Goal: Information Seeking & Learning: Learn about a topic

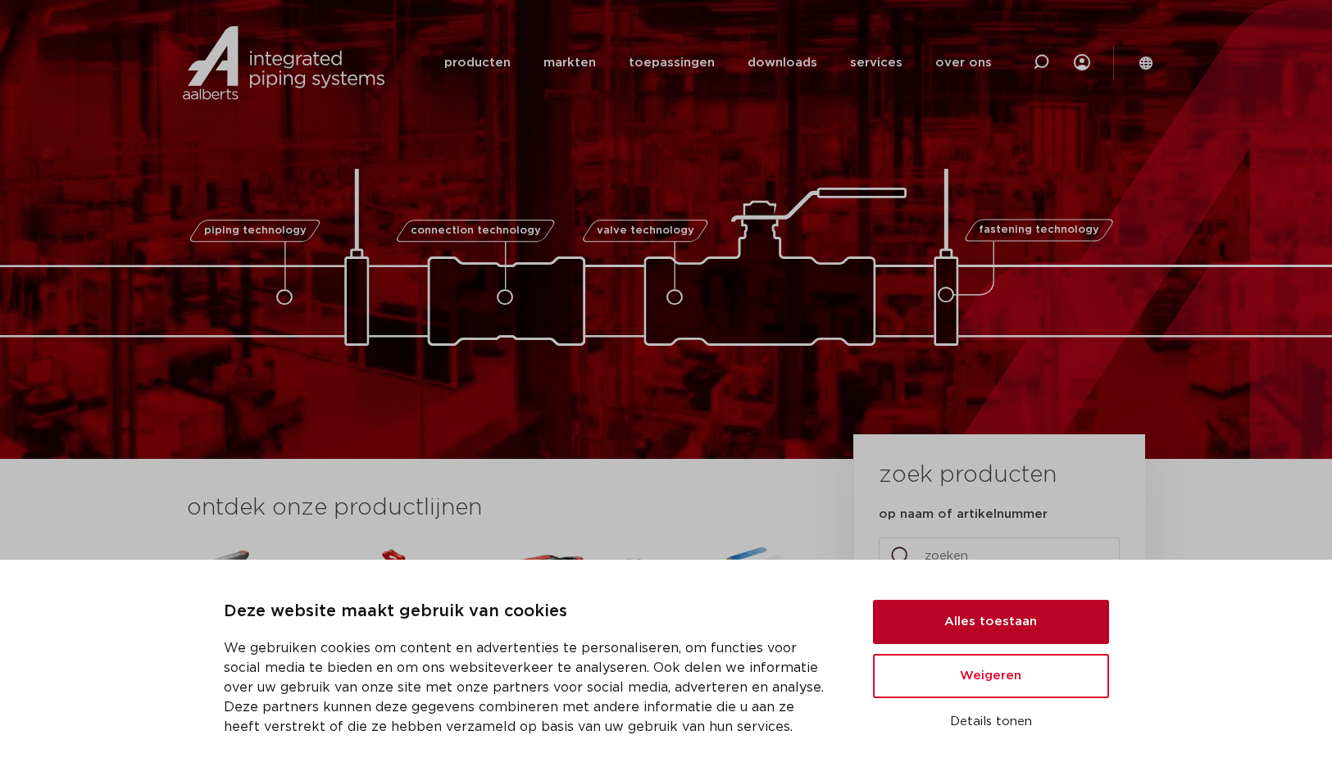
click at [969, 625] on button "Alles toestaan" at bounding box center [991, 622] width 236 height 44
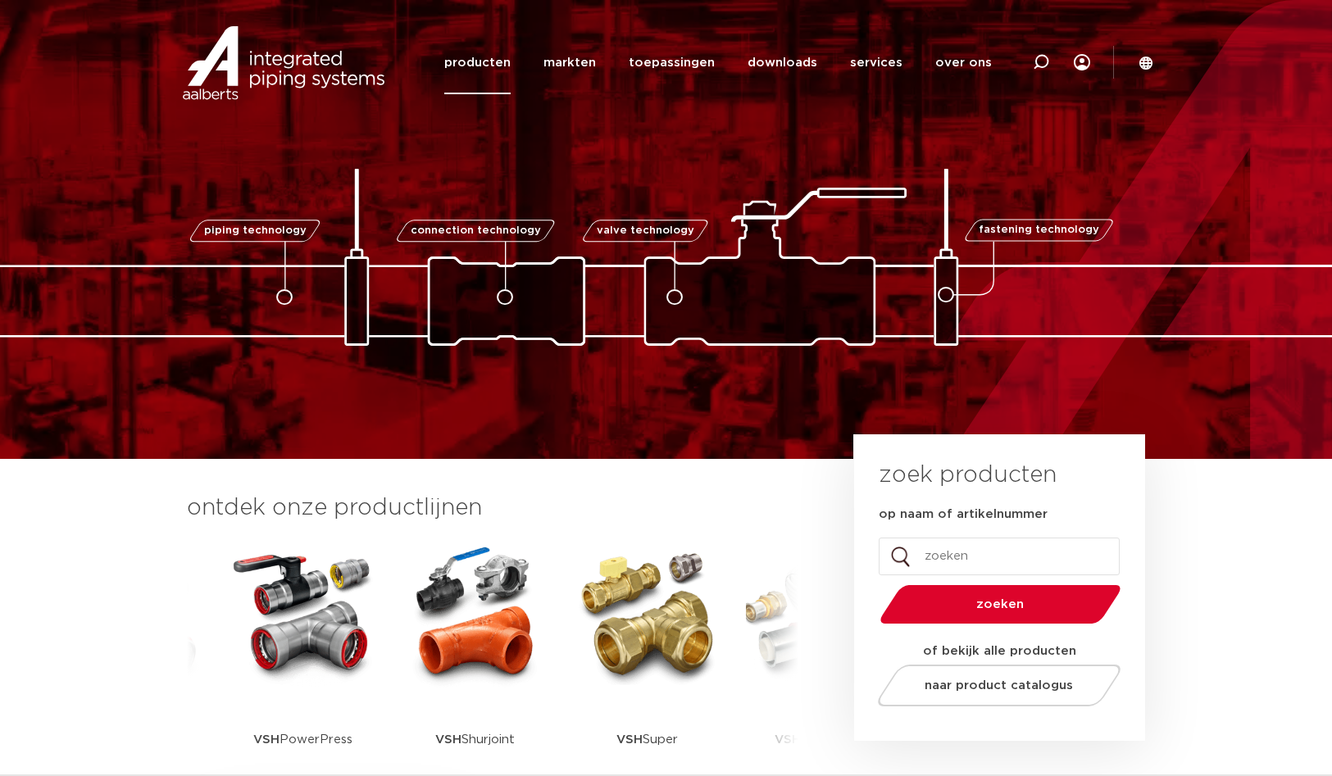
click at [485, 61] on link "producten" at bounding box center [477, 62] width 66 height 63
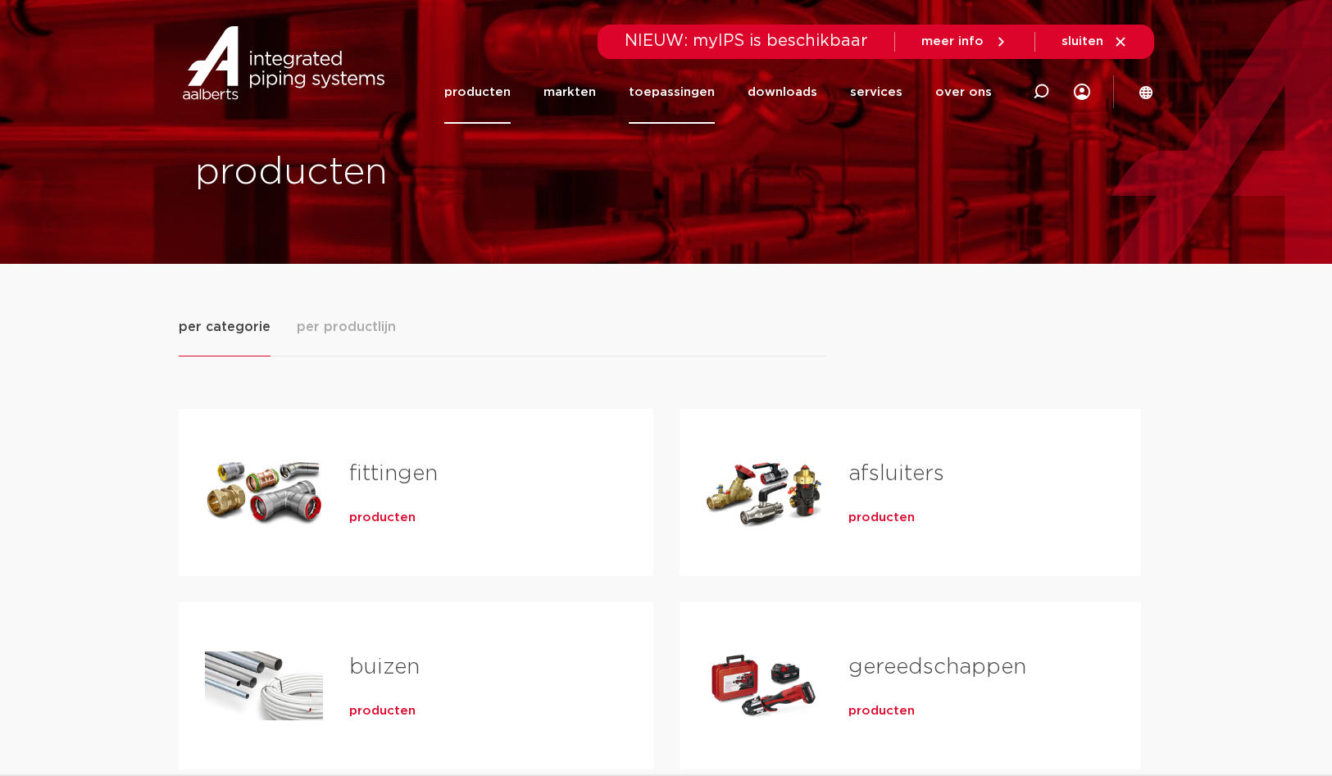
click at [666, 91] on link "toepassingen" at bounding box center [672, 92] width 86 height 63
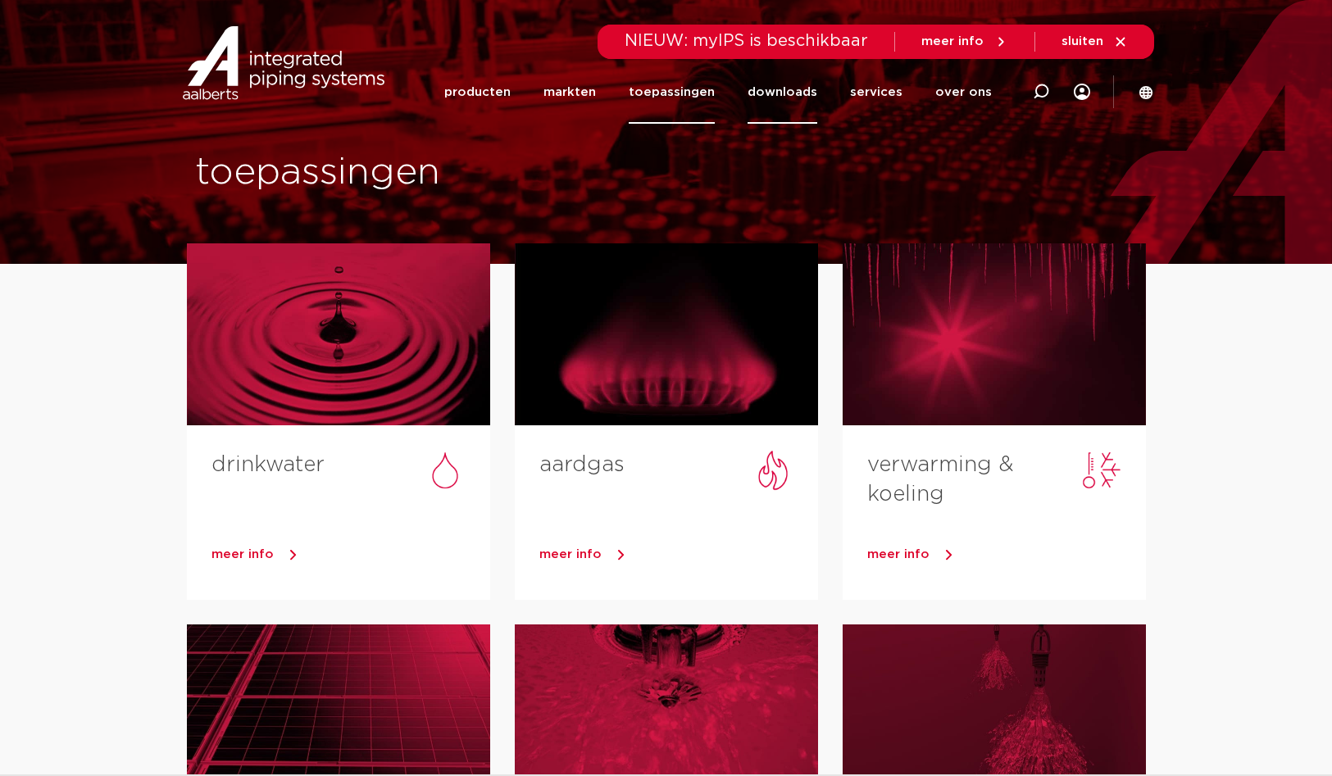
click at [790, 93] on link "downloads" at bounding box center [782, 92] width 70 height 63
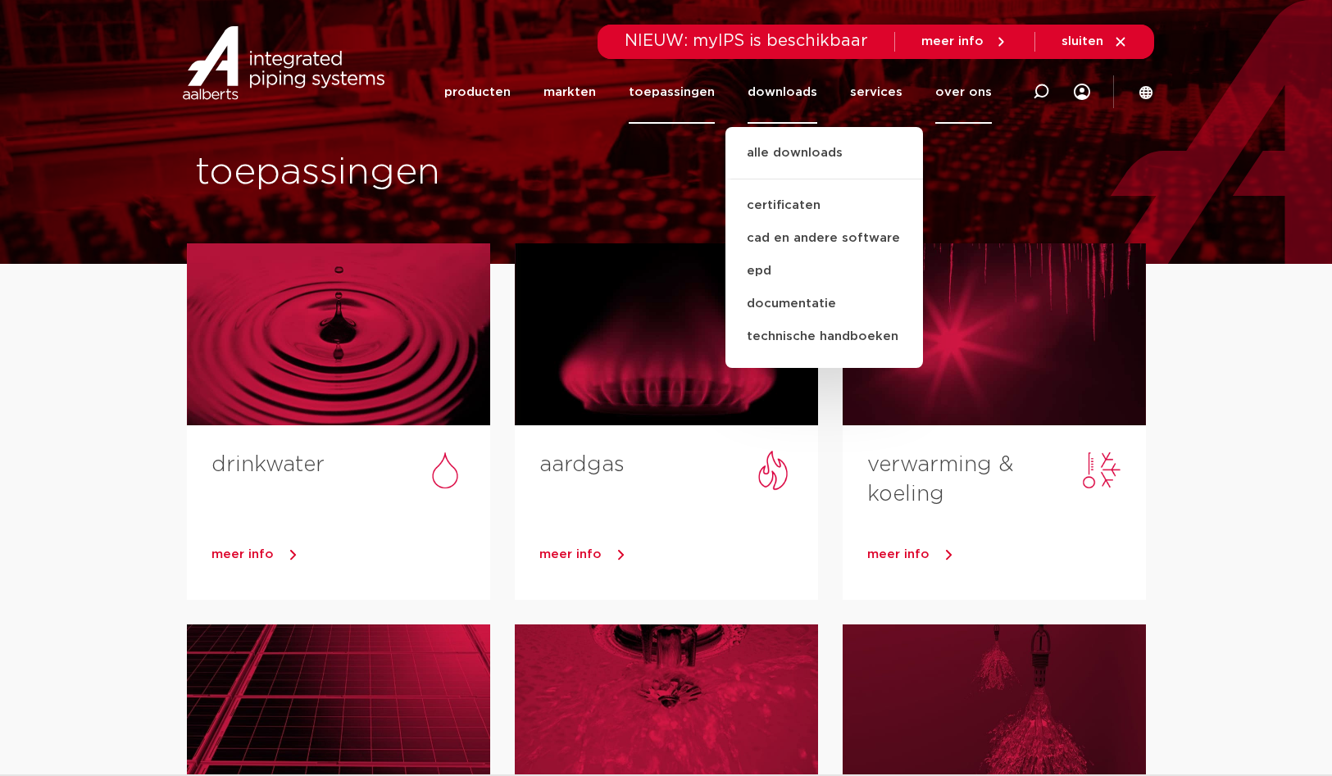
click at [958, 97] on link "over ons" at bounding box center [963, 92] width 57 height 63
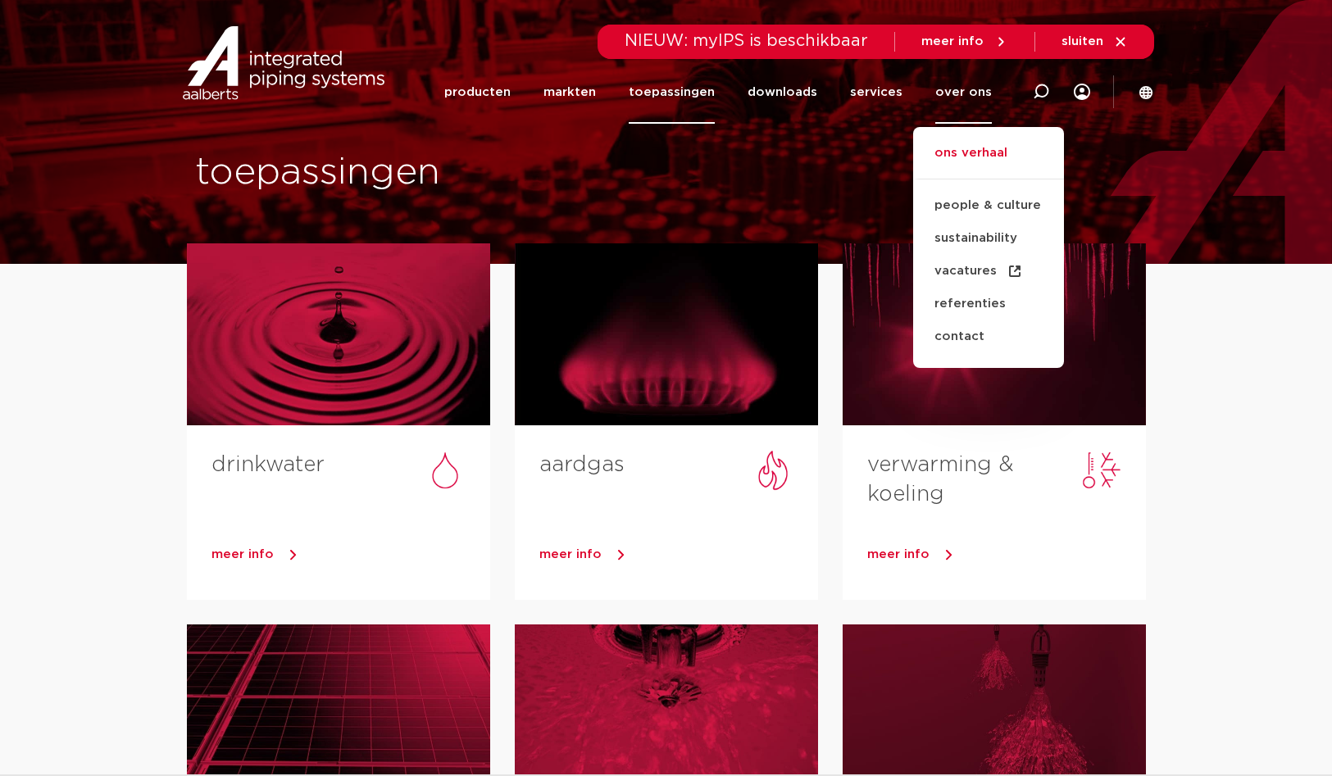
click at [961, 157] on link "ons verhaal" at bounding box center [988, 161] width 151 height 36
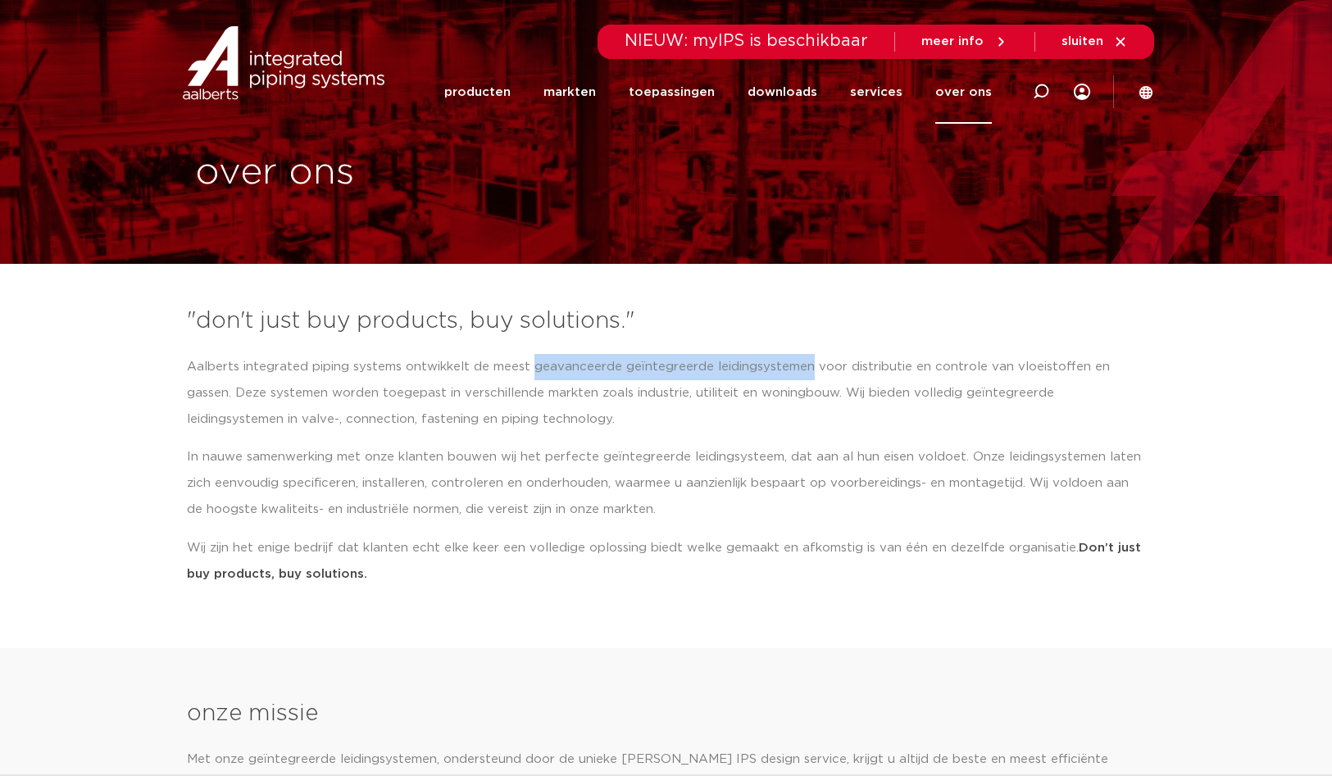
drag, startPoint x: 530, startPoint y: 366, endPoint x: 804, endPoint y: 361, distance: 273.8
click at [804, 361] on p "Aalberts integrated piping systems ontwikkelt de meest geavanceerde geïntegreer…" at bounding box center [666, 393] width 959 height 79
click at [884, 92] on link "services" at bounding box center [876, 92] width 52 height 63
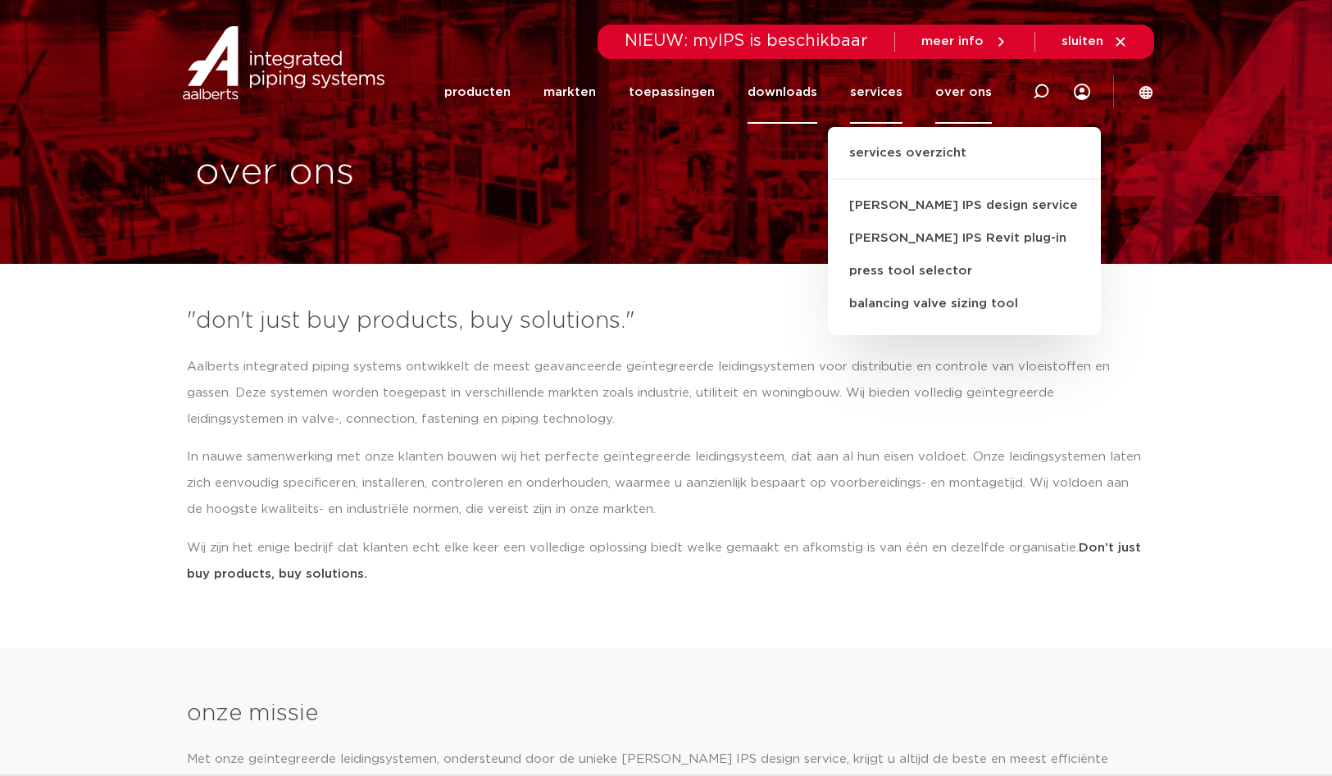
click at [784, 96] on link "downloads" at bounding box center [782, 92] width 70 height 63
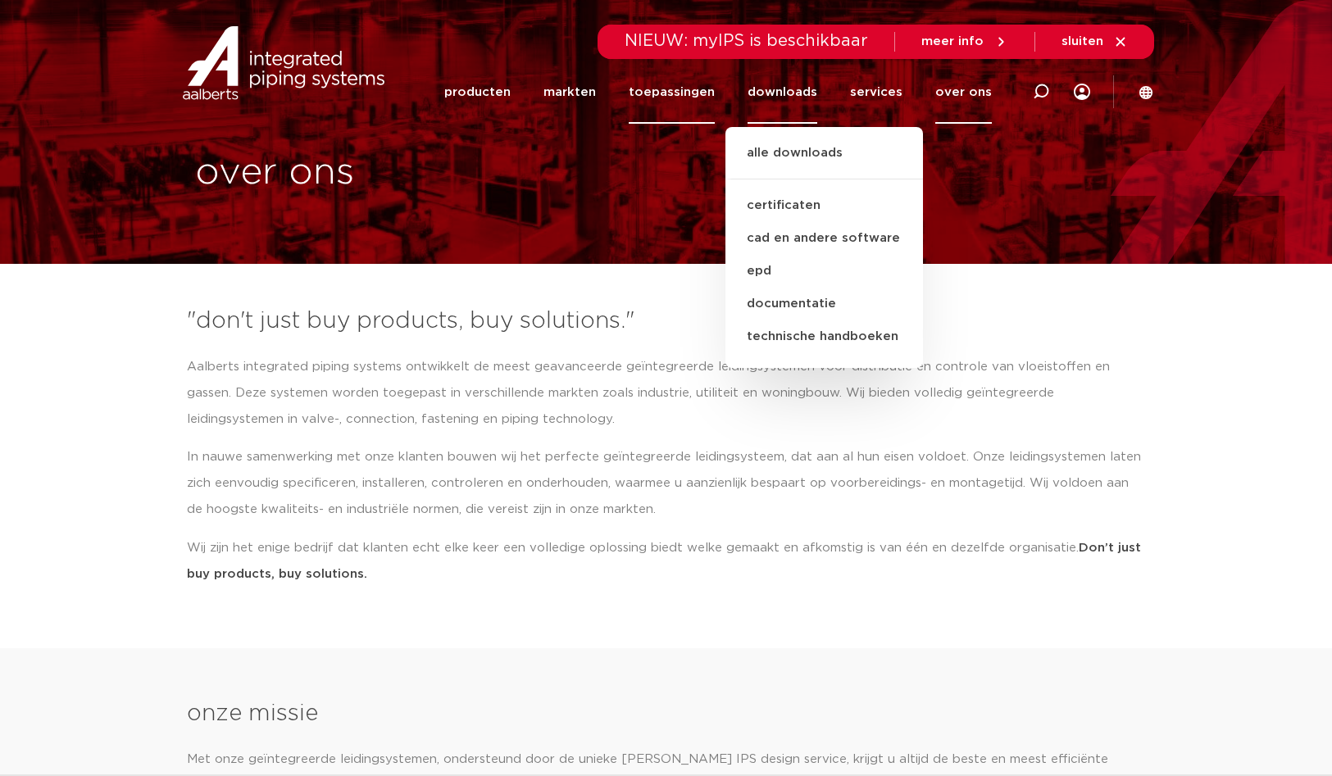
click at [669, 91] on link "toepassingen" at bounding box center [672, 92] width 86 height 63
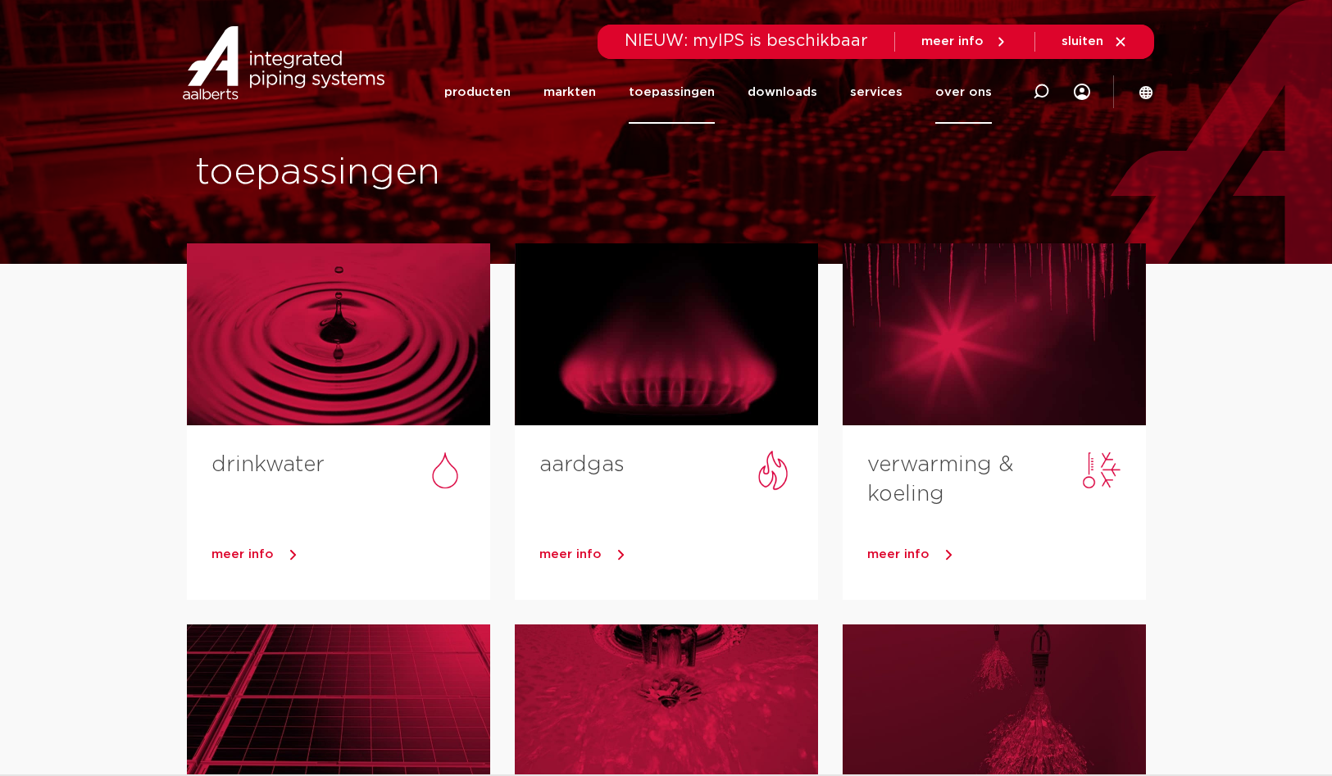
click at [968, 88] on link "over ons" at bounding box center [963, 92] width 57 height 63
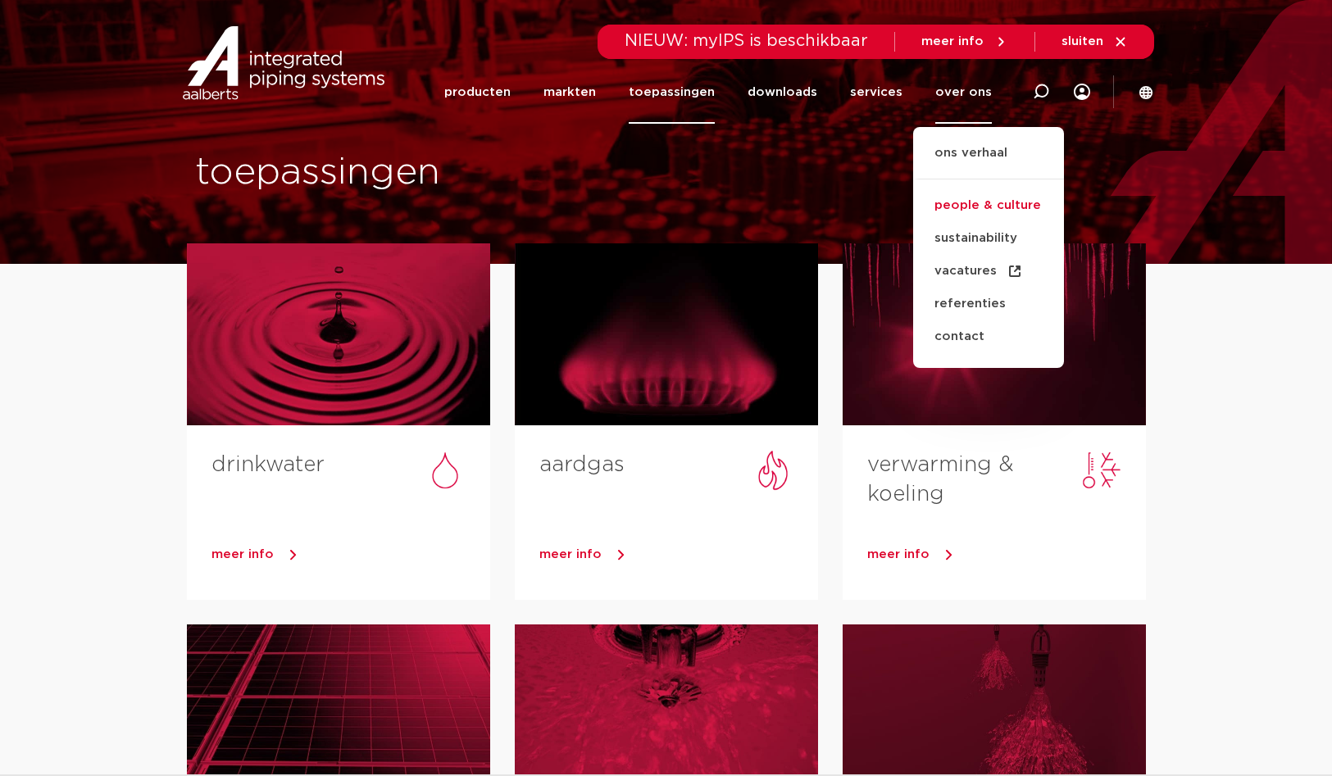
click at [985, 205] on link "people & culture" at bounding box center [988, 205] width 151 height 33
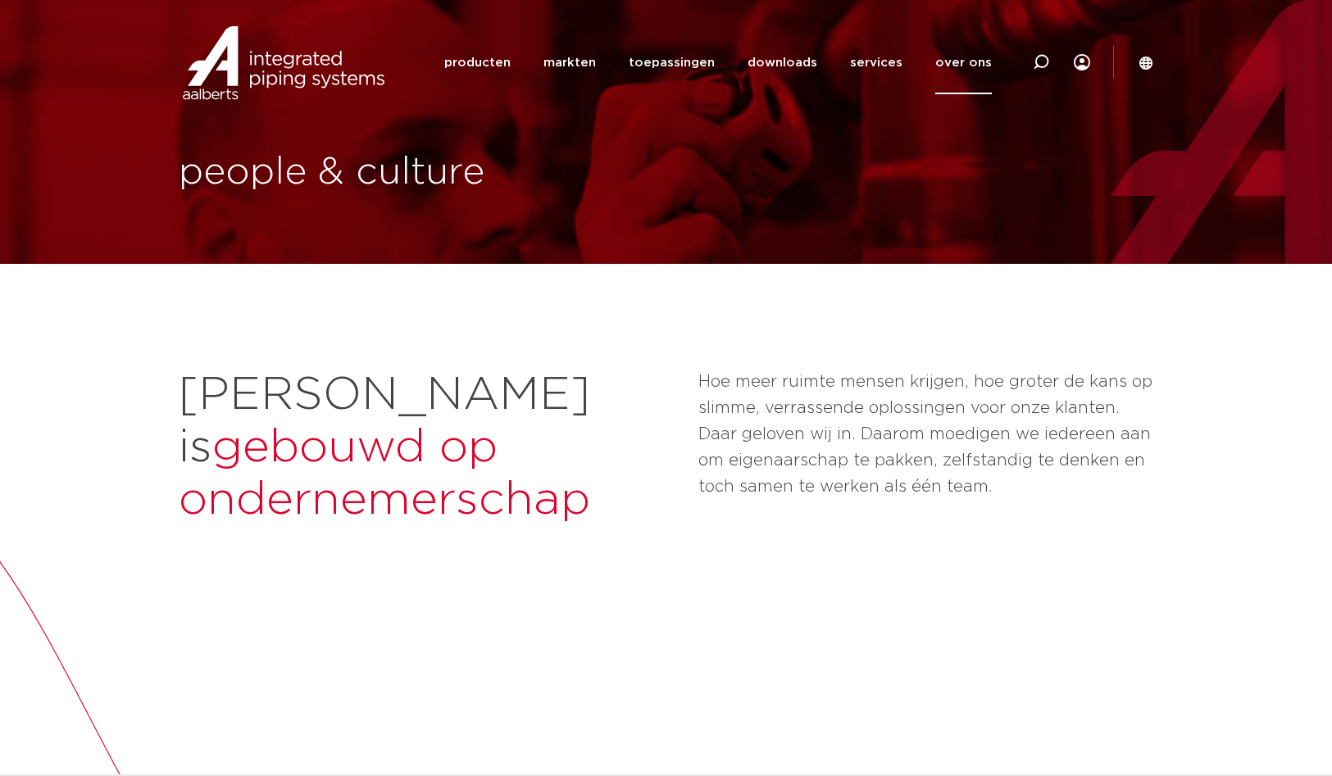
click at [969, 61] on link "over ons" at bounding box center [963, 62] width 57 height 63
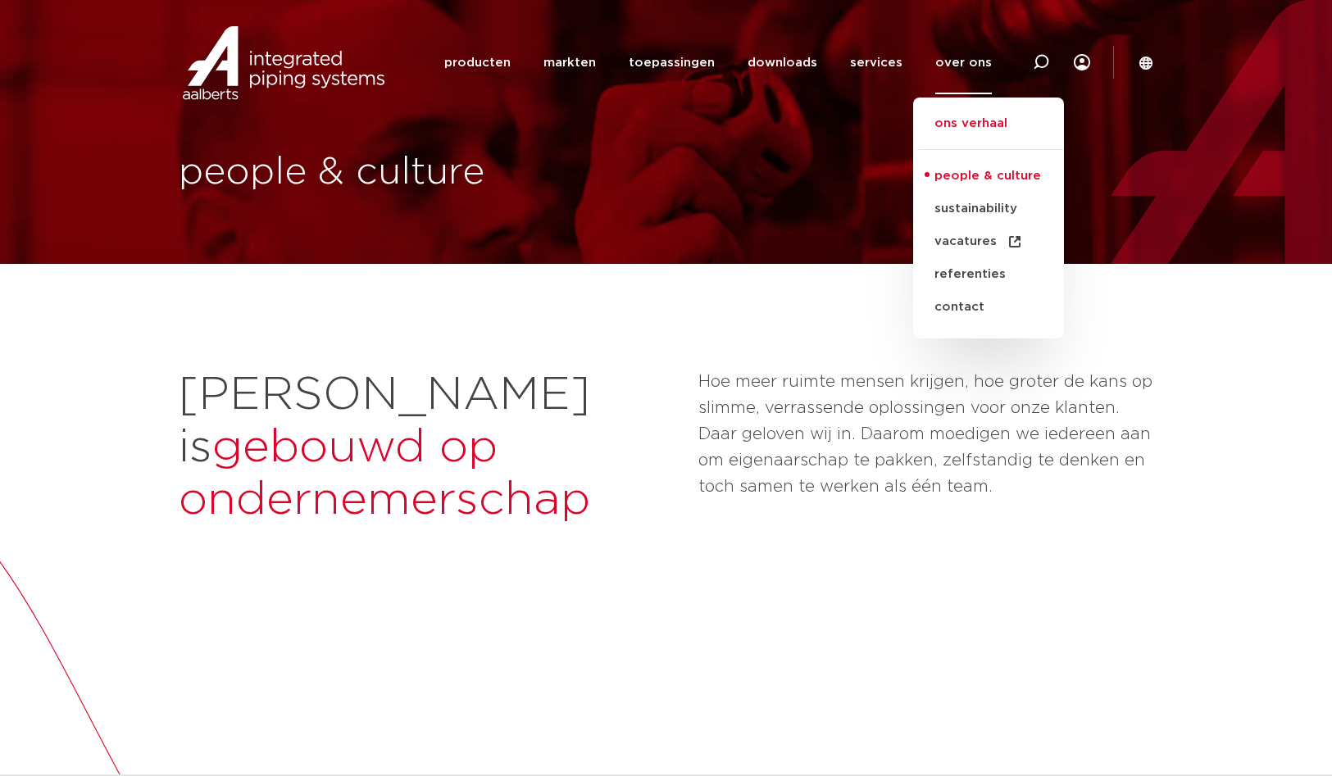
click at [961, 126] on link "ons verhaal" at bounding box center [988, 132] width 151 height 36
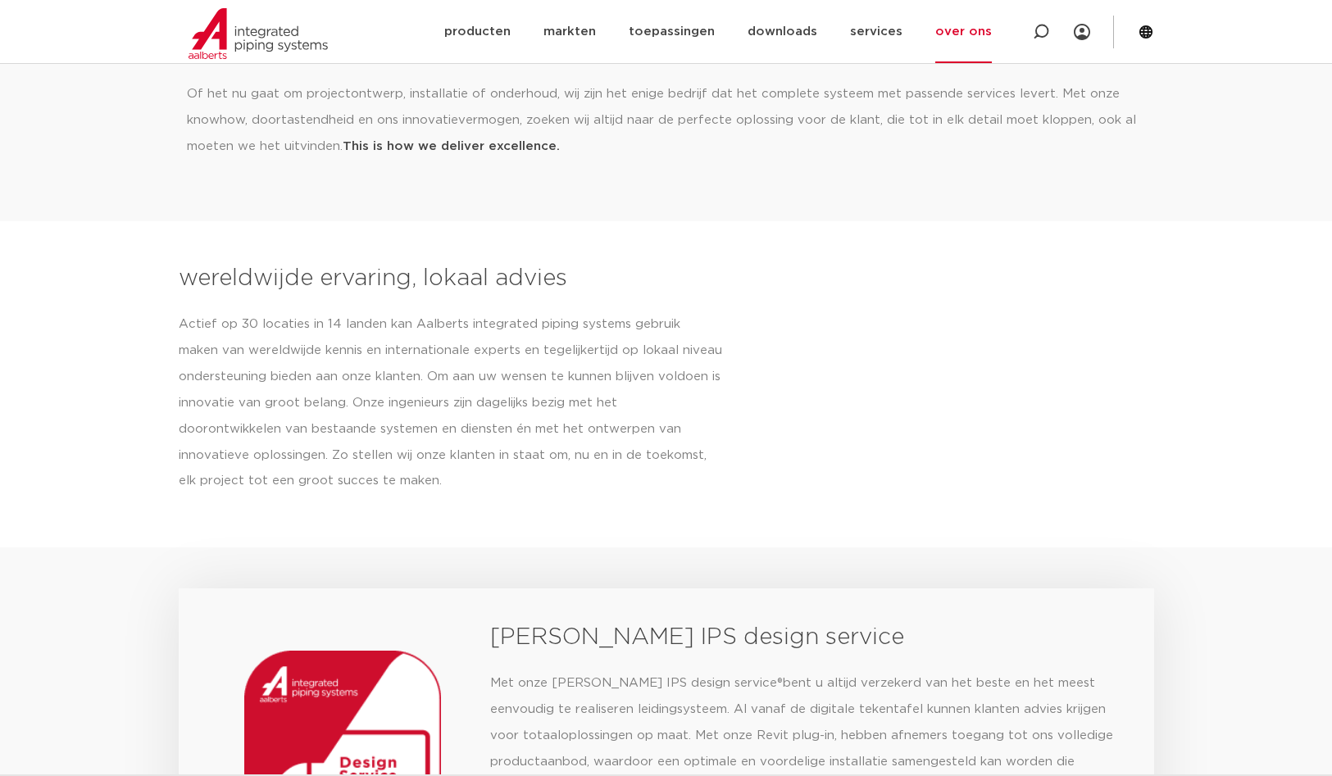
scroll to position [902, 0]
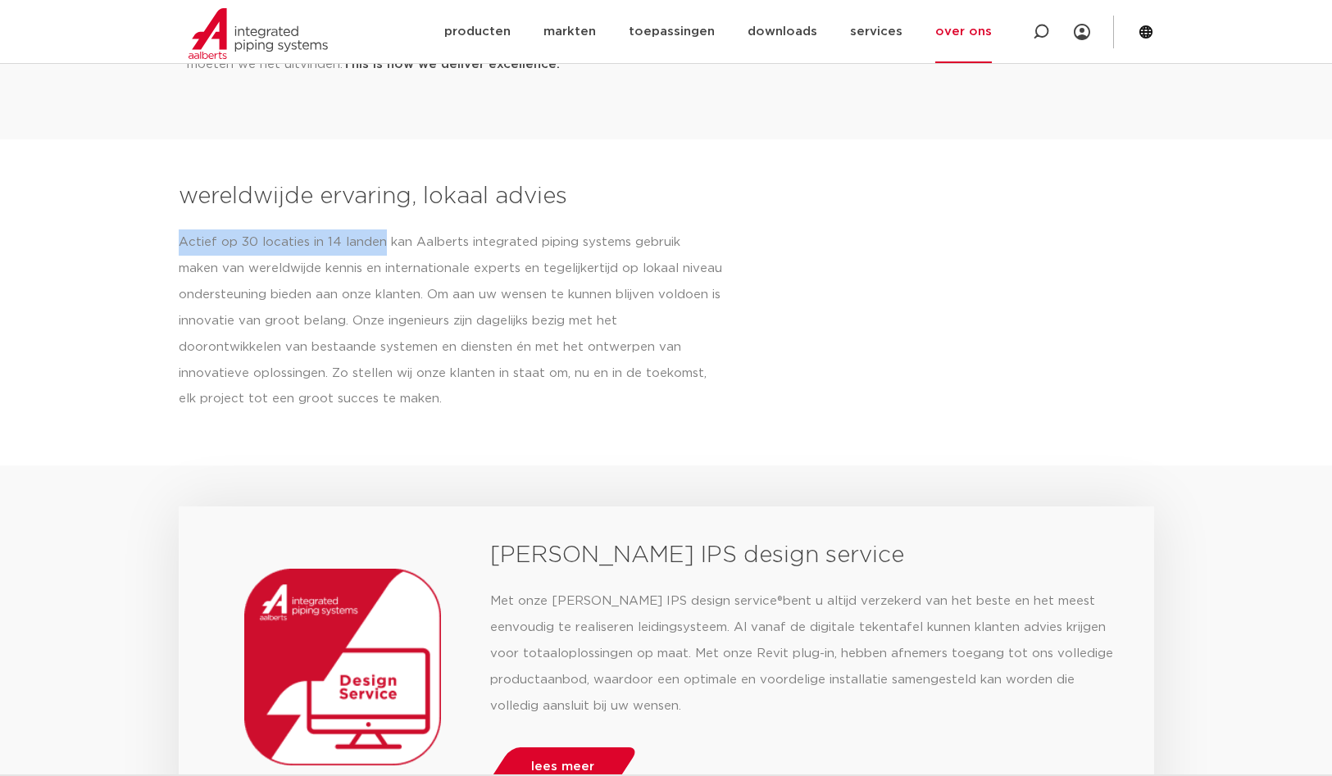
drag, startPoint x: 175, startPoint y: 238, endPoint x: 378, endPoint y: 235, distance: 202.4
click at [378, 235] on section "wereldwijde ervaring, lokaal advies Actief op 30 locaties in 14 landen kan [PER…" at bounding box center [666, 302] width 1332 height 244
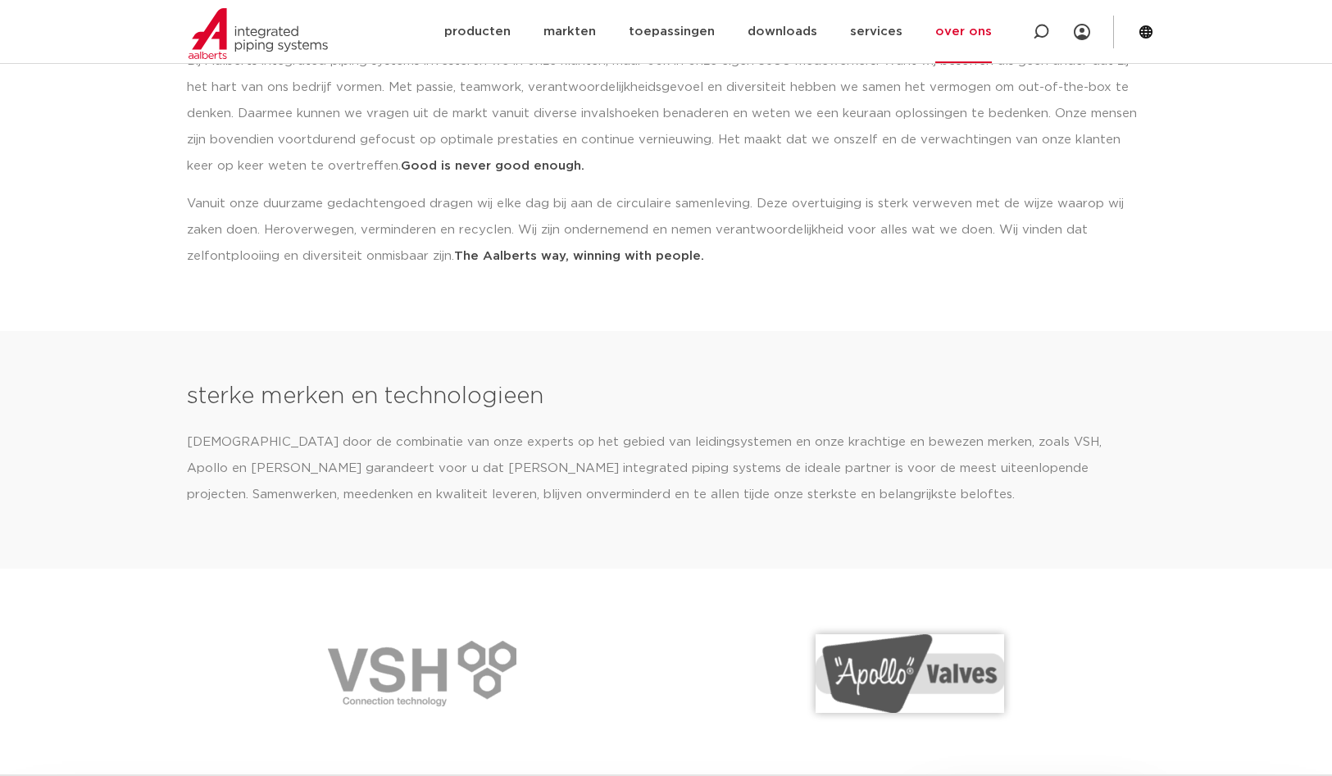
scroll to position [2213, 0]
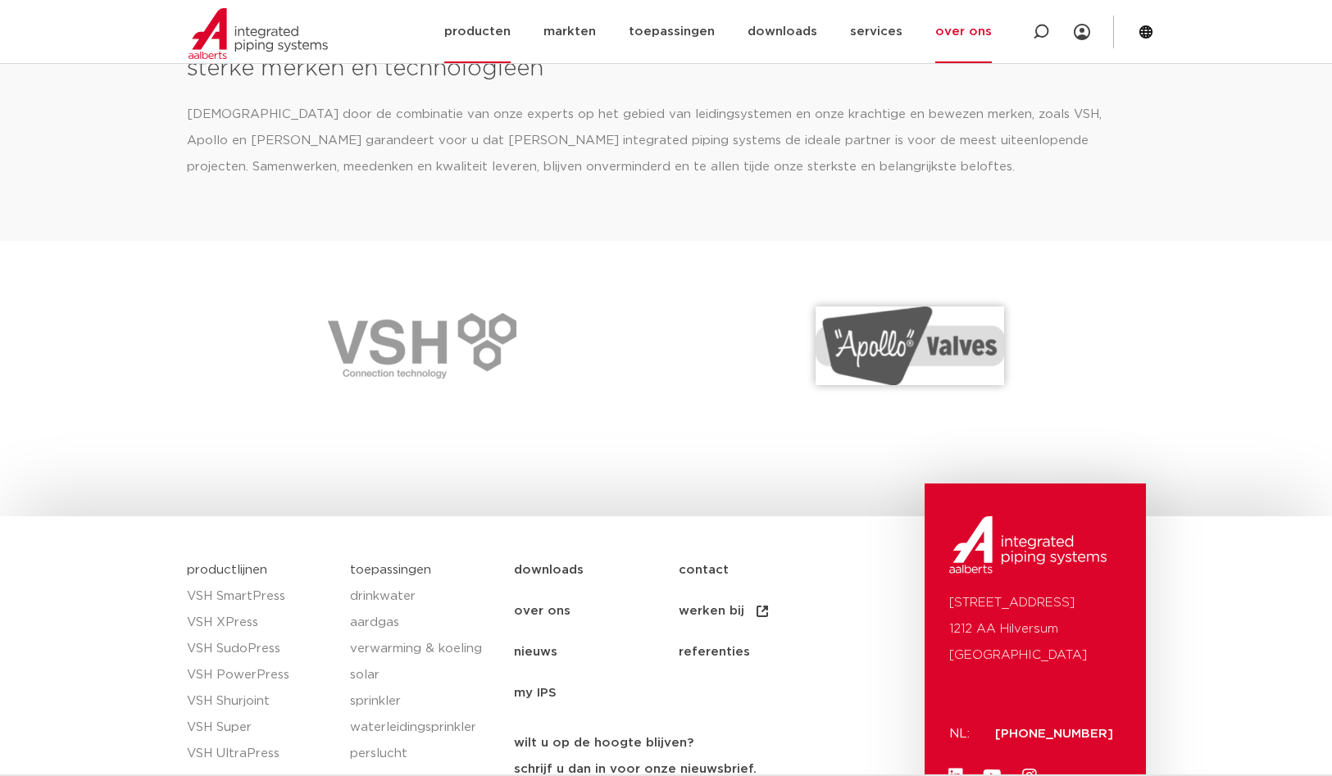
click at [502, 25] on link "producten" at bounding box center [477, 31] width 66 height 63
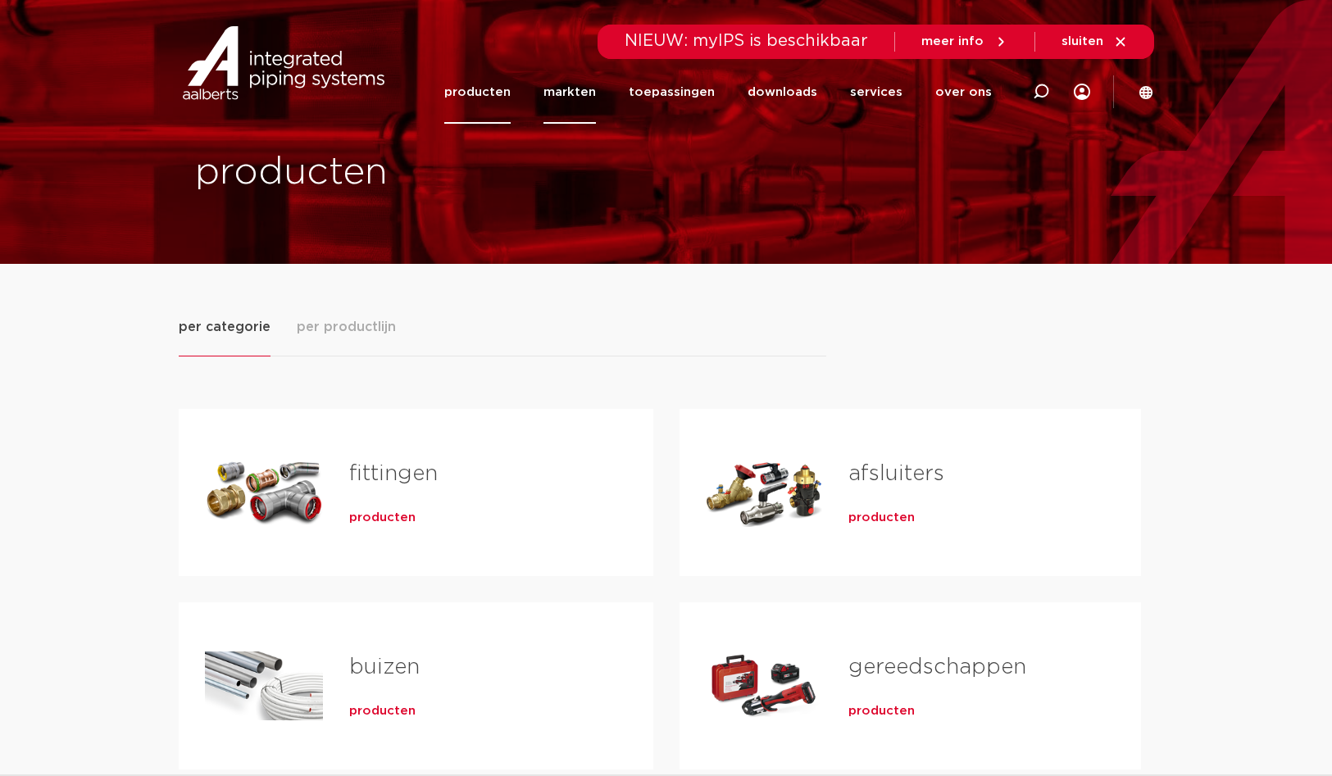
click at [581, 88] on link "markten" at bounding box center [569, 92] width 52 height 63
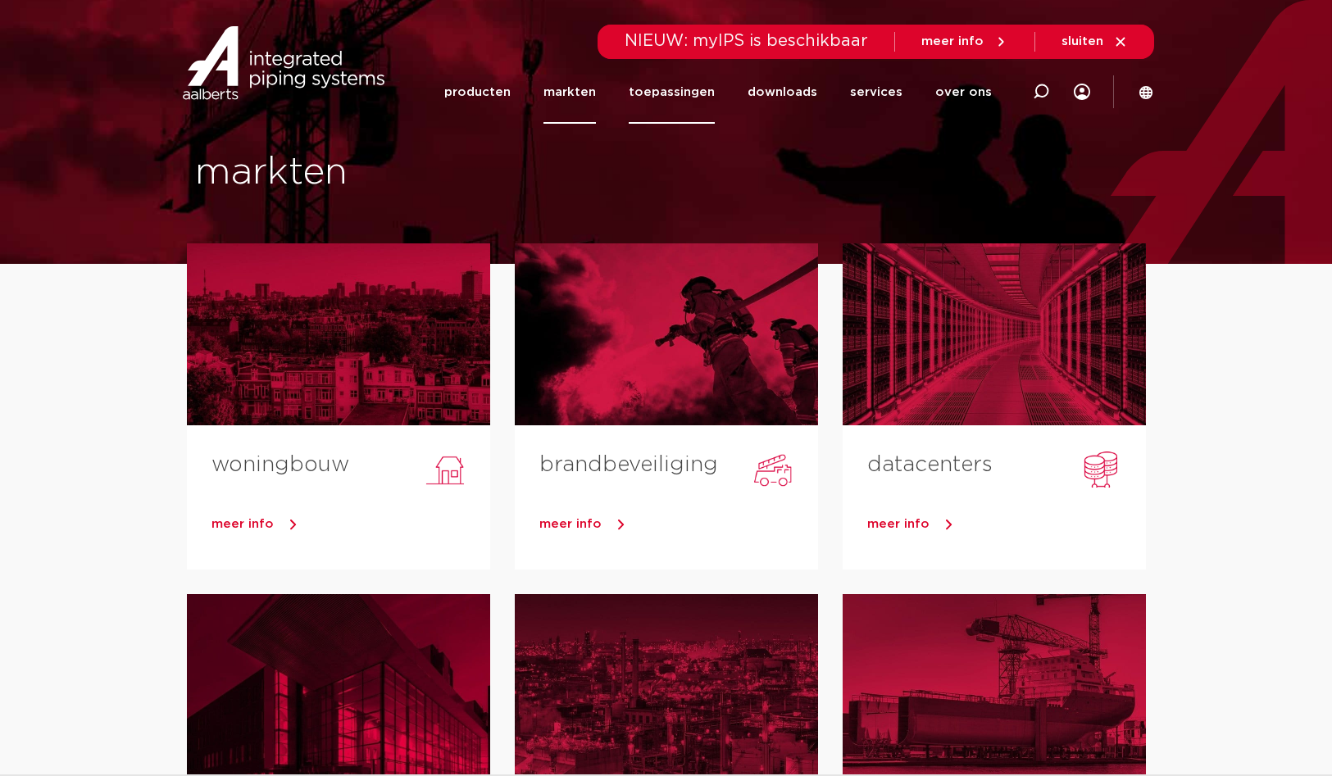
click at [670, 87] on link "toepassingen" at bounding box center [672, 92] width 86 height 63
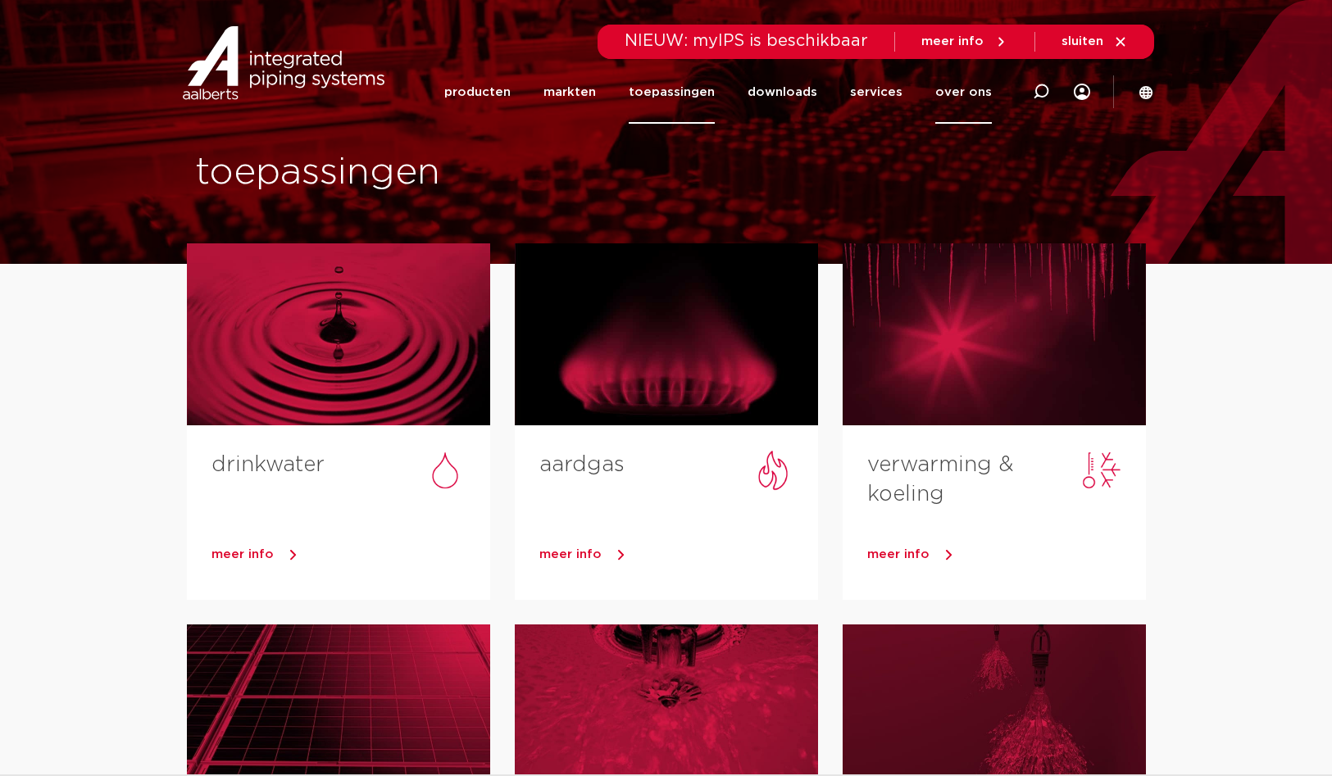
click at [955, 93] on link "over ons" at bounding box center [963, 92] width 57 height 63
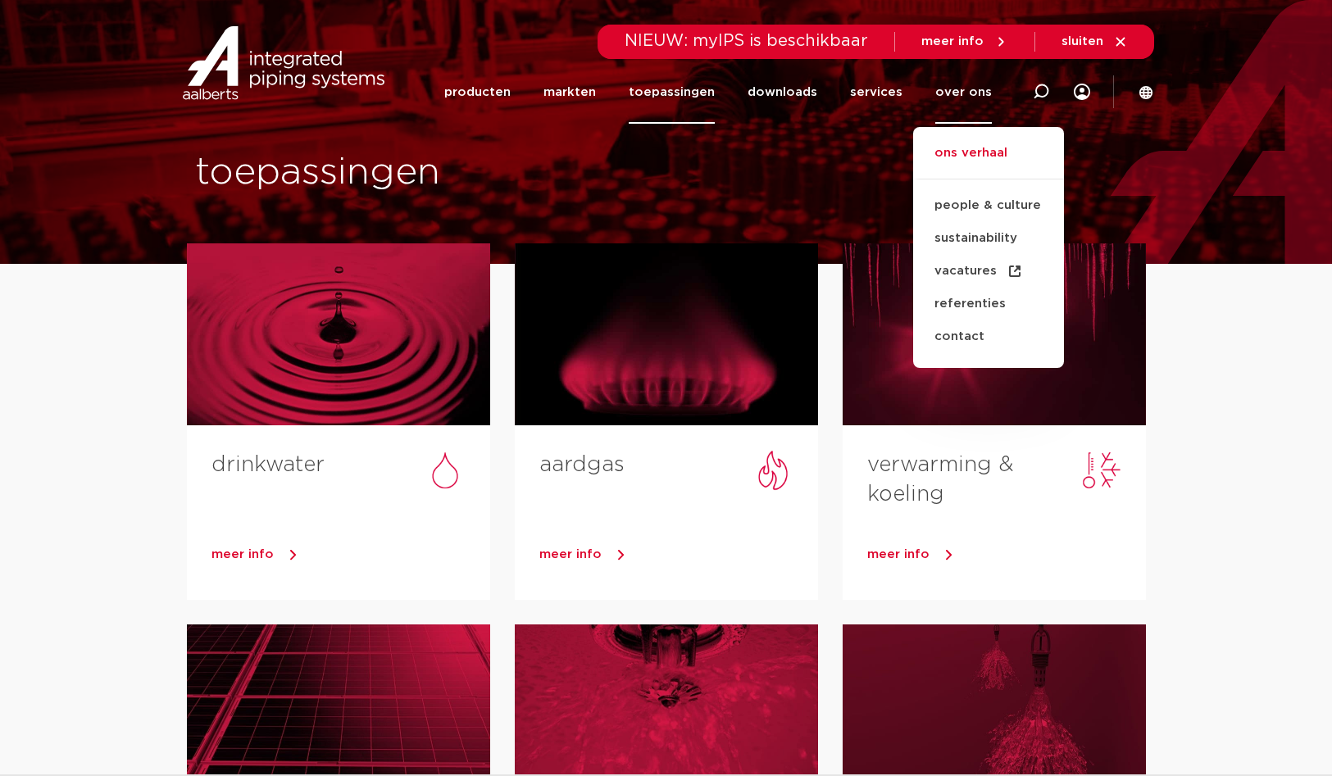
click at [979, 154] on link "ons verhaal" at bounding box center [988, 161] width 151 height 36
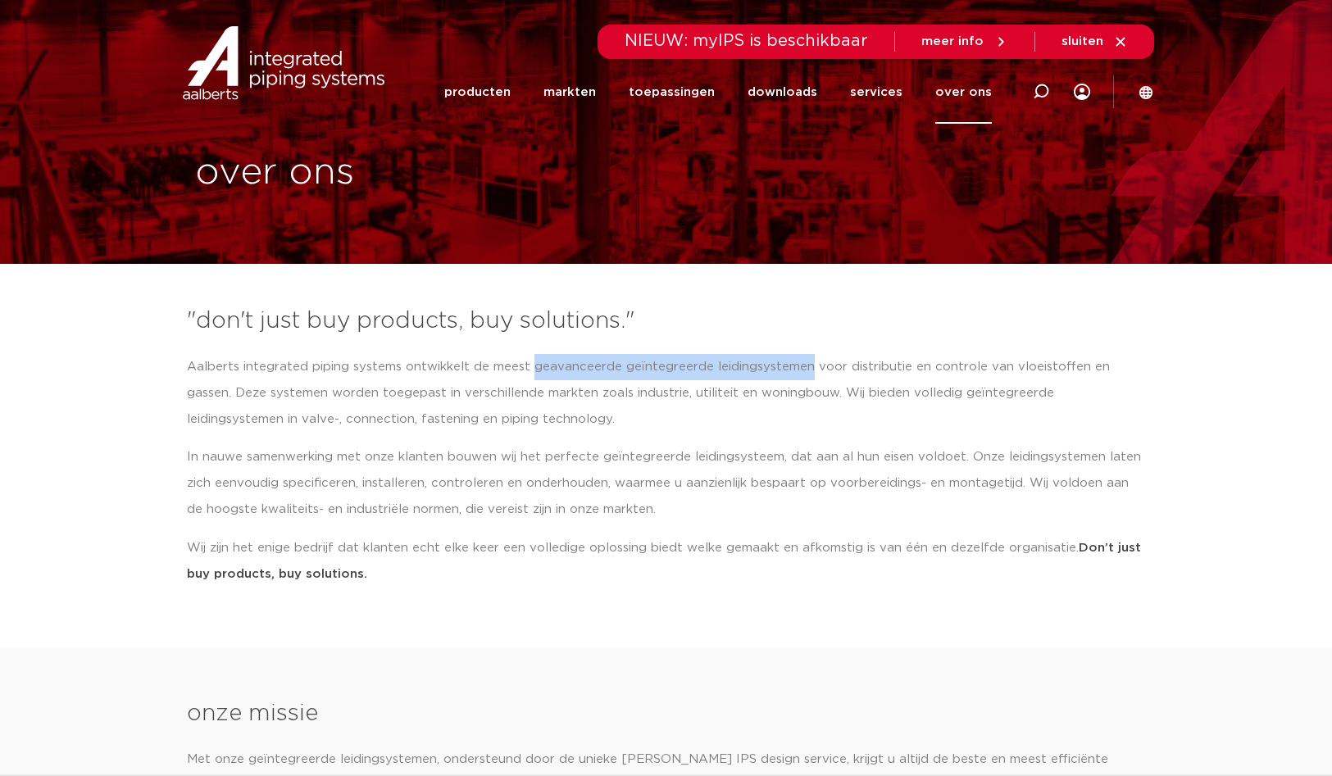
drag, startPoint x: 530, startPoint y: 365, endPoint x: 806, endPoint y: 361, distance: 275.4
click at [806, 363] on p "Aalberts integrated piping systems ontwikkelt de meest geavanceerde geïntegreer…" at bounding box center [666, 393] width 959 height 79
click at [676, 98] on link "toepassingen" at bounding box center [672, 92] width 86 height 63
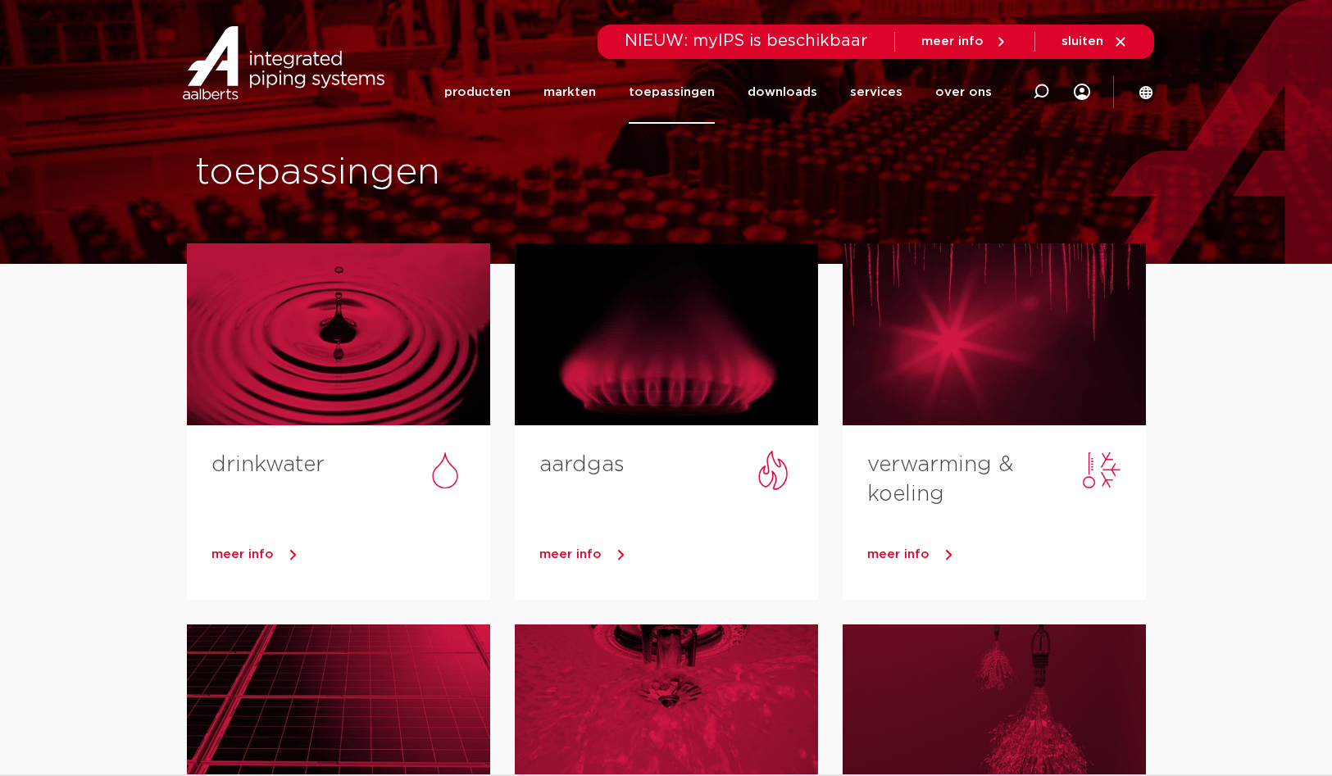
click at [267, 329] on div at bounding box center [338, 334] width 303 height 182
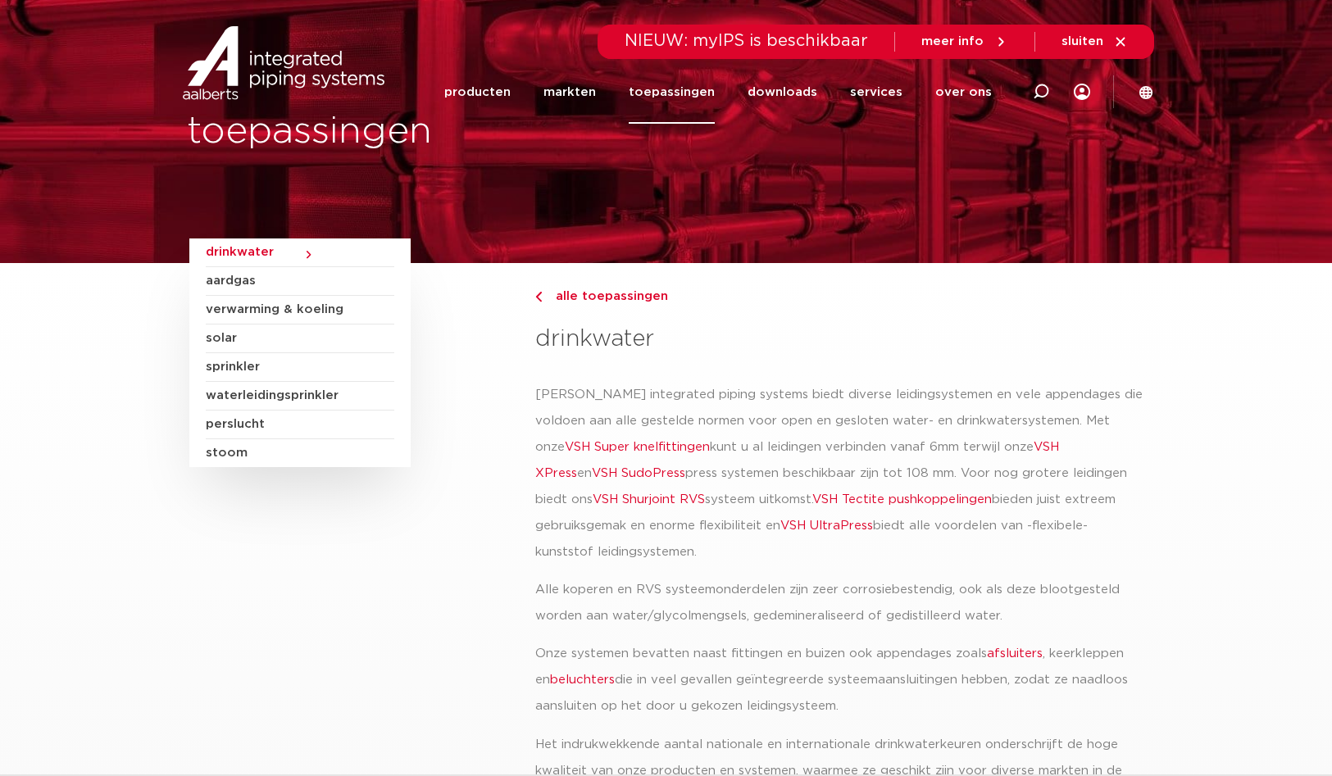
click at [693, 86] on link "toepassingen" at bounding box center [672, 92] width 86 height 63
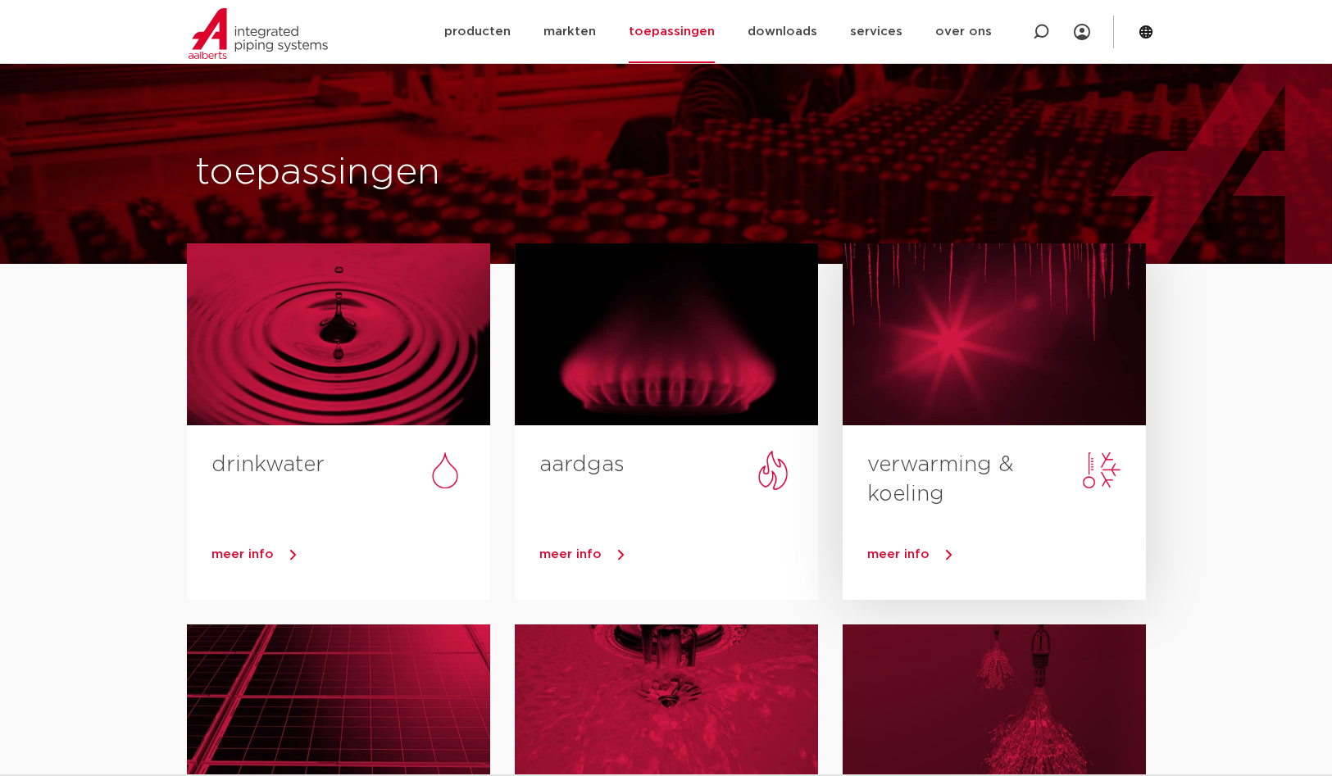
scroll to position [164, 0]
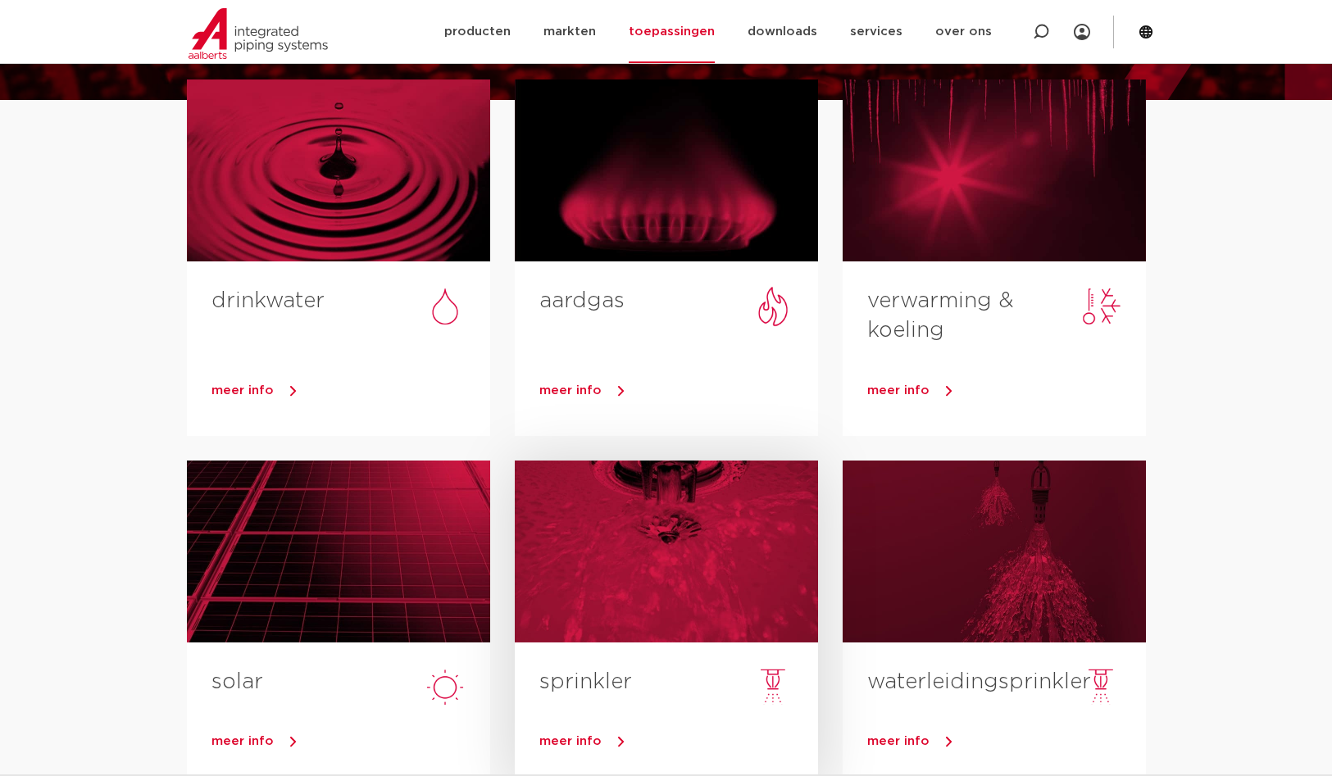
click at [629, 572] on div at bounding box center [666, 552] width 303 height 182
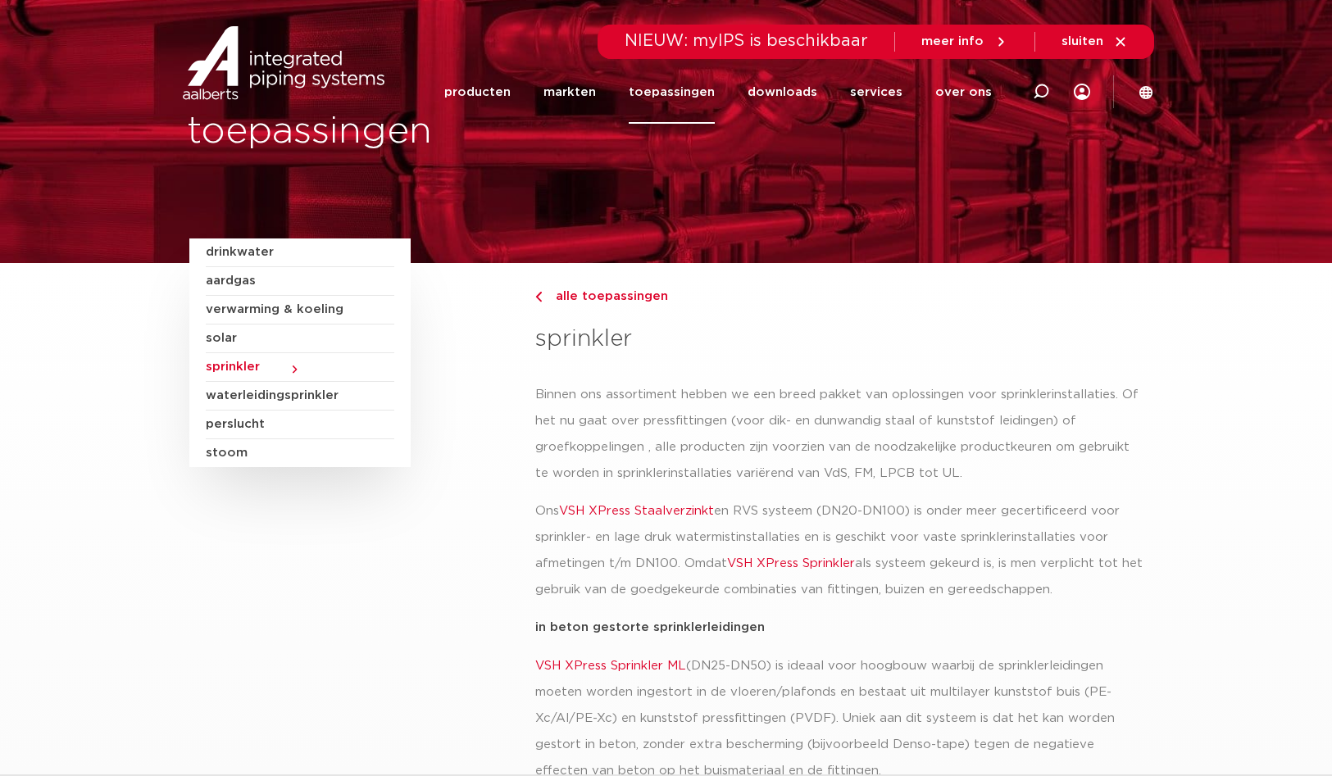
click at [252, 397] on span "waterleidingsprinkler" at bounding box center [300, 396] width 188 height 29
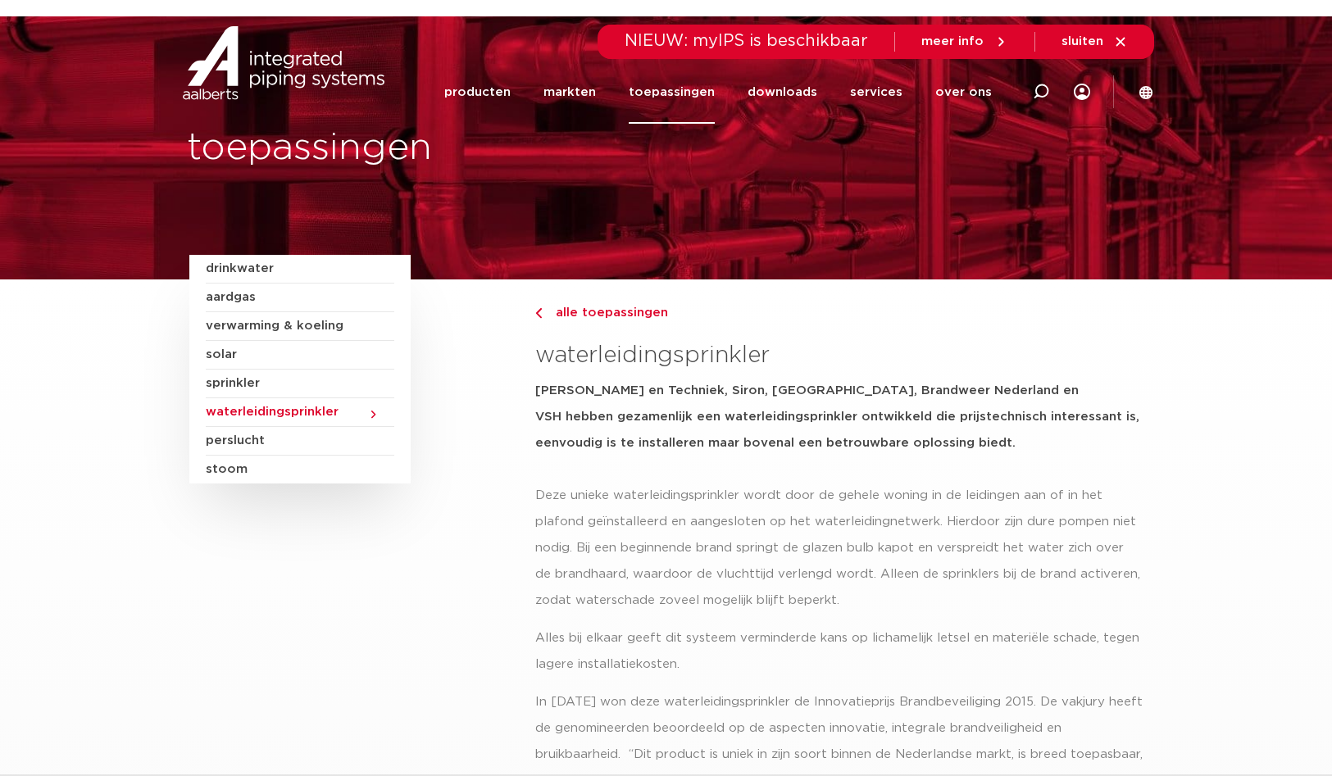
click at [217, 352] on span "solar" at bounding box center [300, 355] width 188 height 29
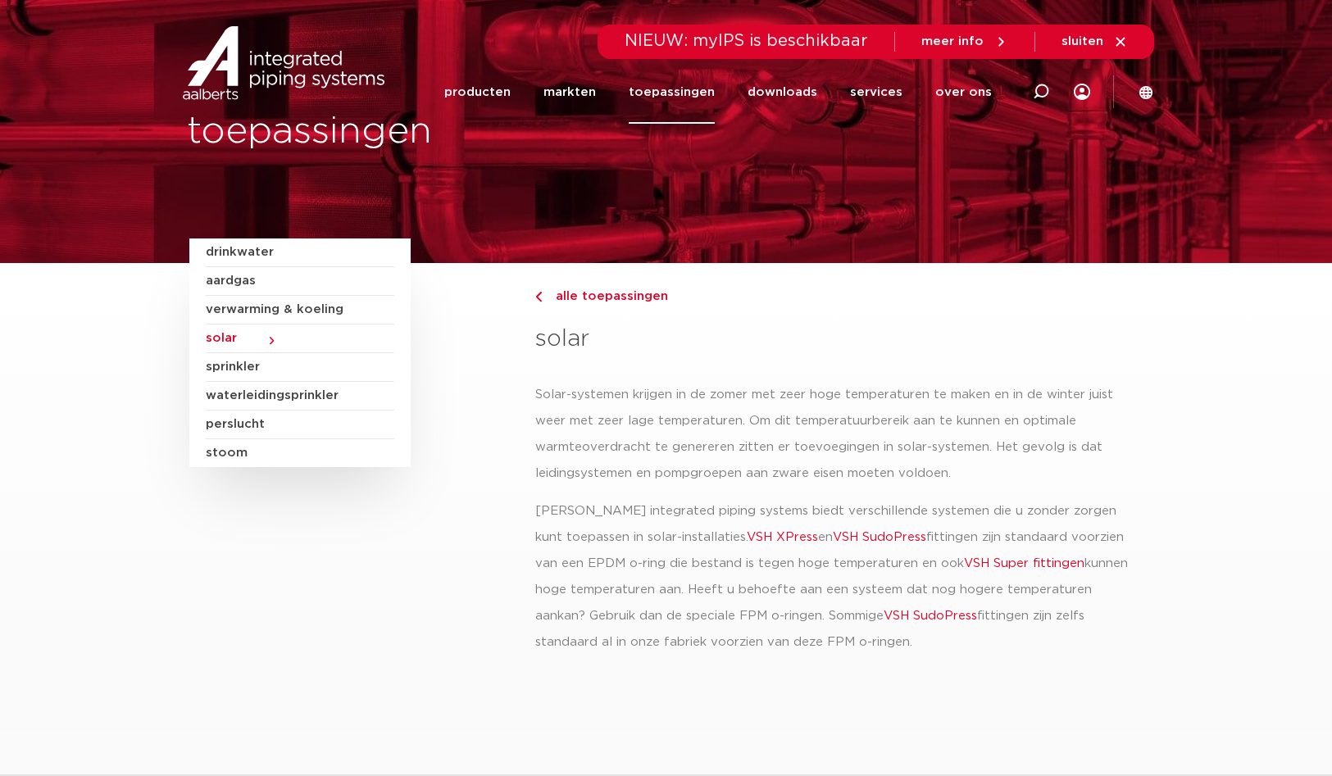
click at [229, 308] on span "verwarming & koeling" at bounding box center [300, 310] width 188 height 29
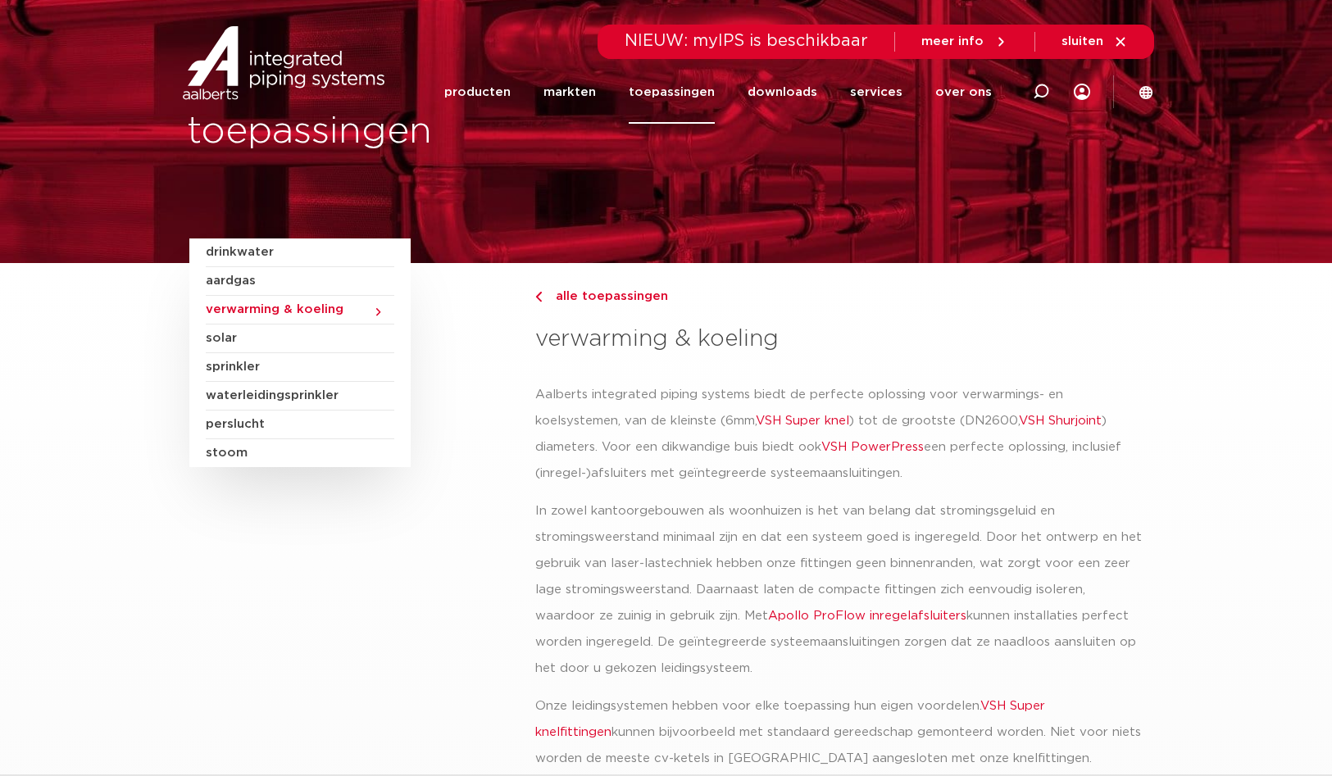
click at [229, 279] on span "aardgas" at bounding box center [300, 281] width 188 height 29
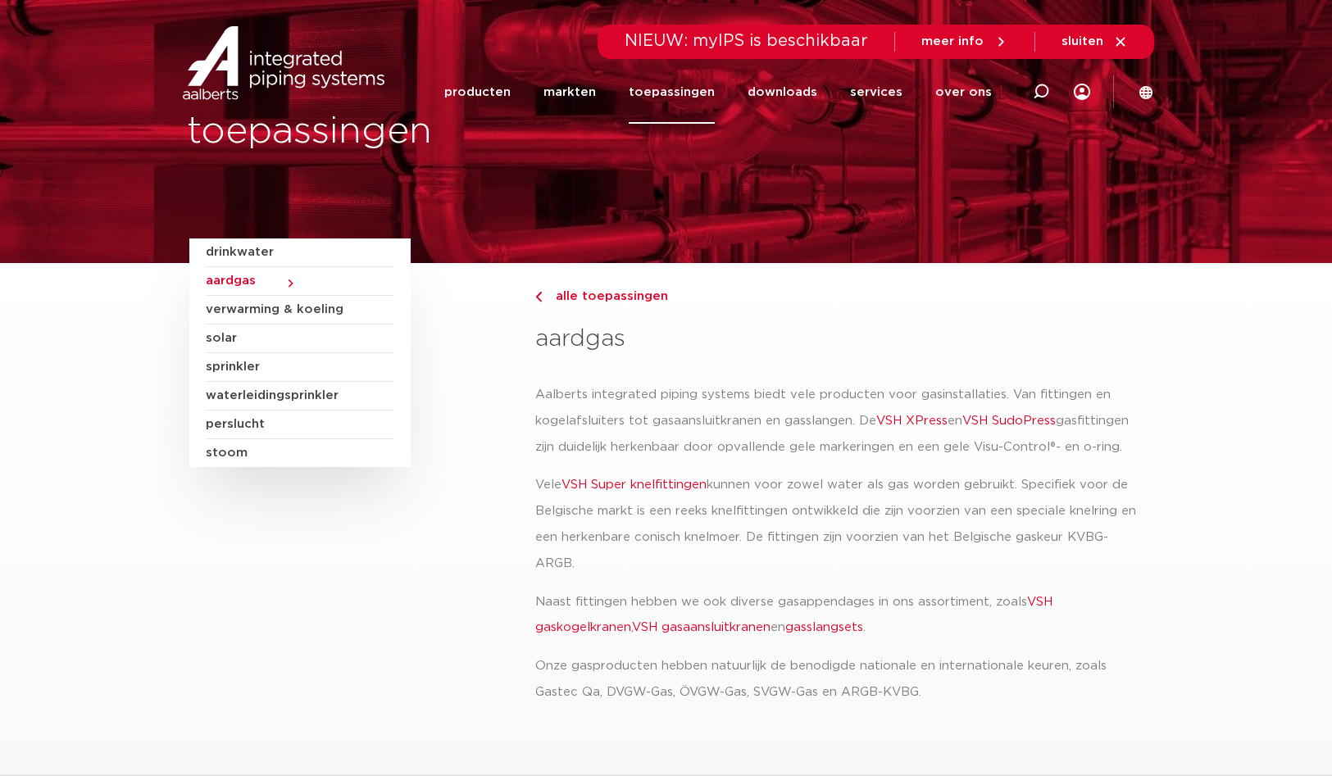
click at [223, 252] on span "drinkwater" at bounding box center [300, 252] width 188 height 29
